Goal: Task Accomplishment & Management: Manage account settings

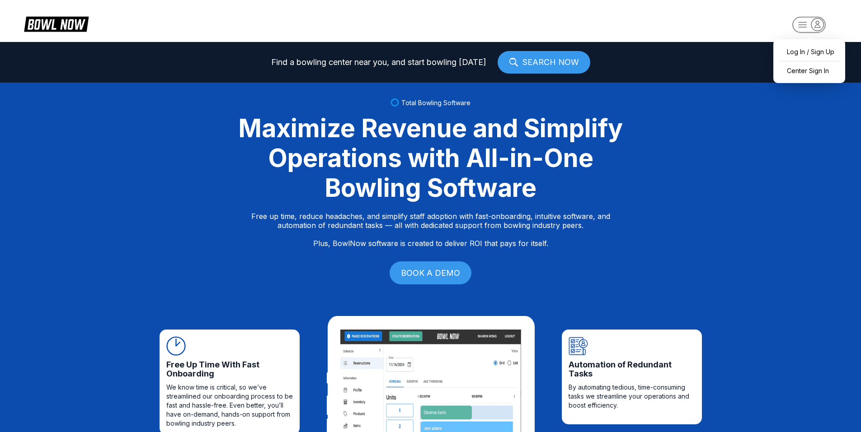
click at [811, 22] on rect "button" at bounding box center [808, 25] width 33 height 16
click at [797, 71] on div "Center Sign In" at bounding box center [809, 71] width 63 height 16
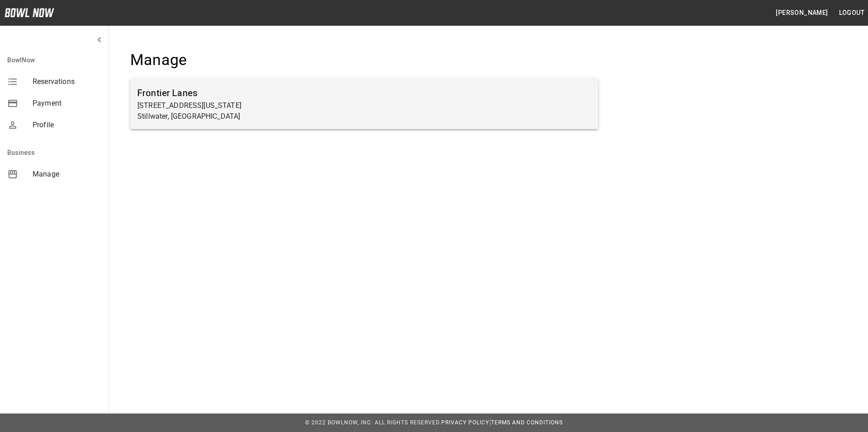
click at [194, 107] on p "[STREET_ADDRESS][US_STATE]" at bounding box center [363, 105] width 453 height 11
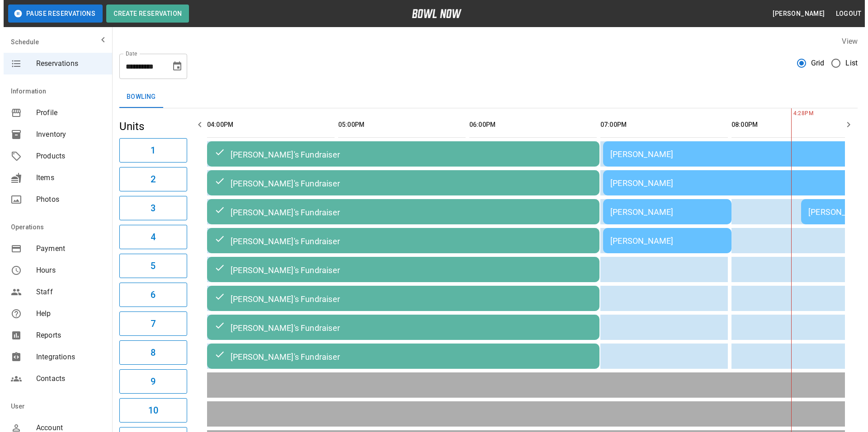
scroll to position [0, 524]
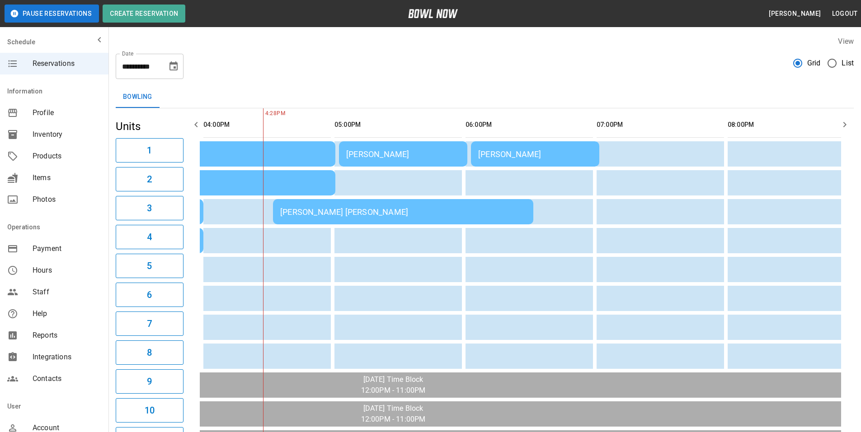
click at [49, 248] on span "Payment" at bounding box center [67, 249] width 69 height 11
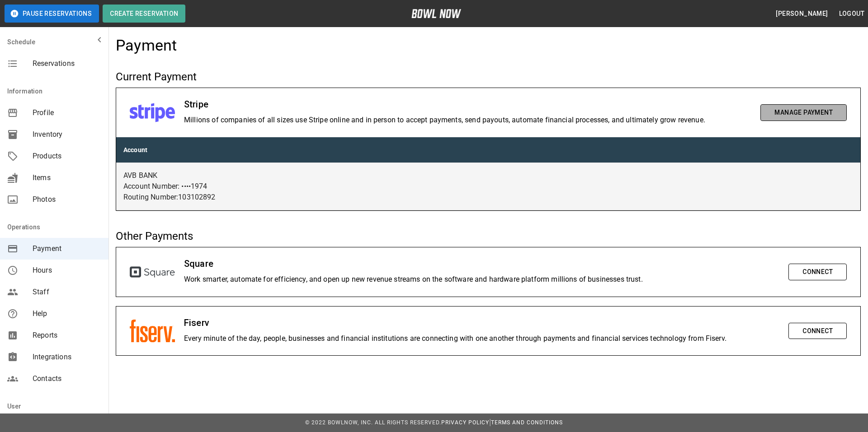
click at [811, 109] on button "Manage Payment" at bounding box center [803, 112] width 86 height 17
